Goal: Check status: Check status

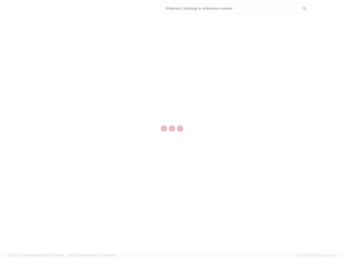
select select "US"
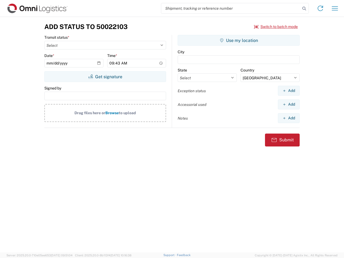
click at [231, 8] on input "search" at bounding box center [230, 8] width 139 height 10
click at [304, 9] on icon at bounding box center [305, 9] width 8 height 8
click at [321, 8] on icon at bounding box center [320, 8] width 9 height 9
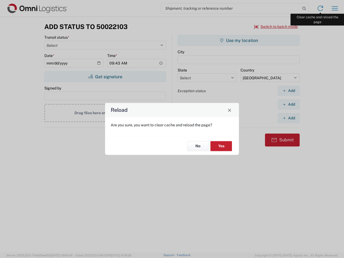
click at [335, 8] on div "Reload Are you sure, you want to clear cache and reload the page? No Yes" at bounding box center [172, 129] width 344 height 258
click at [276, 27] on div "Reload Are you sure, you want to clear cache and reload the page? No Yes" at bounding box center [172, 129] width 344 height 258
click at [105, 77] on div "Reload Are you sure, you want to clear cache and reload the page? No Yes" at bounding box center [172, 129] width 344 height 258
click at [239, 40] on div "Reload Are you sure, you want to clear cache and reload the page? No Yes" at bounding box center [172, 129] width 344 height 258
click at [289, 91] on div "Reload Are you sure, you want to clear cache and reload the page? No Yes" at bounding box center [172, 129] width 344 height 258
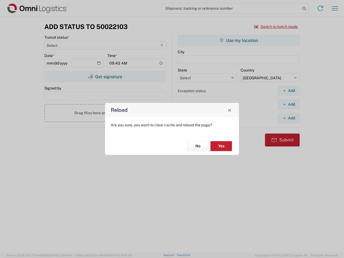
click at [289, 104] on div "Reload Are you sure, you want to clear cache and reload the page? No Yes" at bounding box center [172, 129] width 344 height 258
click at [289, 118] on div "Reload Are you sure, you want to clear cache and reload the page? No Yes" at bounding box center [172, 129] width 344 height 258
